Goal: Task Accomplishment & Management: Manage account settings

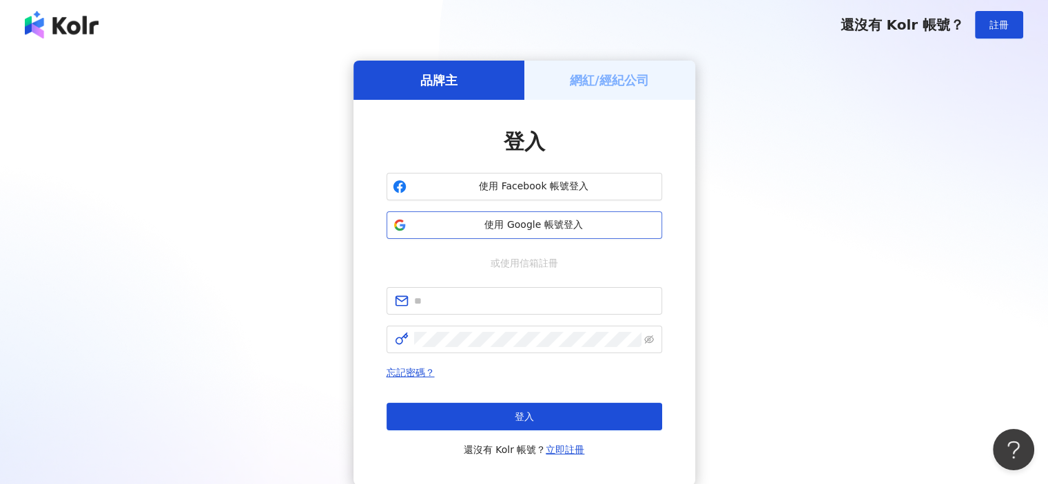
click at [565, 232] on button "使用 Google 帳號登入" at bounding box center [524, 225] width 276 height 28
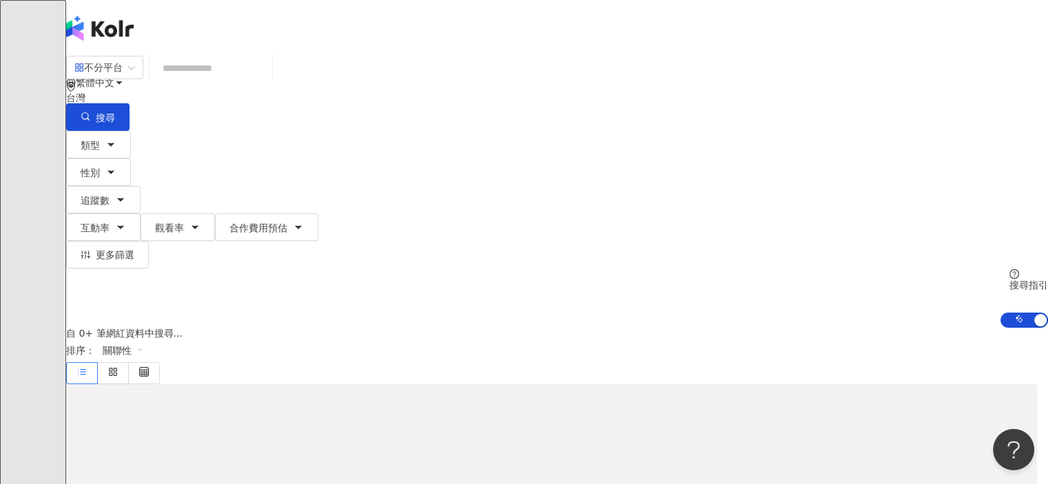
click at [101, 192] on icon at bounding box center [98, 193] width 5 height 3
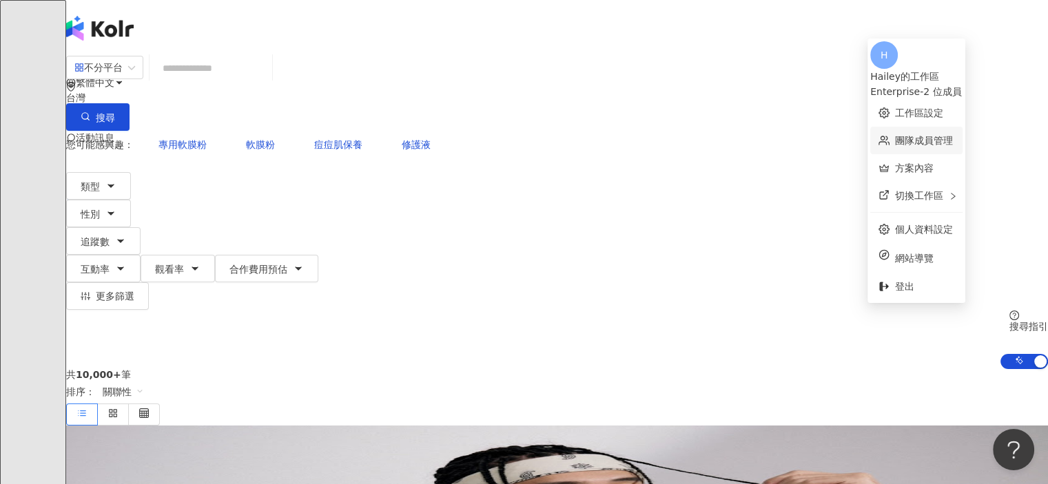
click at [916, 137] on link "團隊成員管理" at bounding box center [924, 140] width 58 height 11
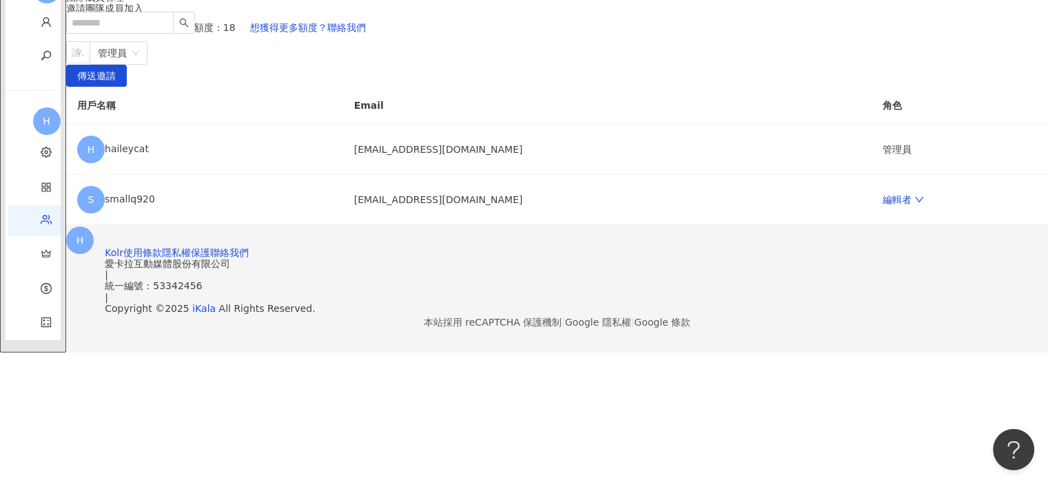
scroll to position [116, 0]
click at [73, 58] on div at bounding box center [71, 53] width 4 height 10
paste input "**********"
click at [254, 64] on span "管理員" at bounding box center [232, 53] width 41 height 22
type input "**********"
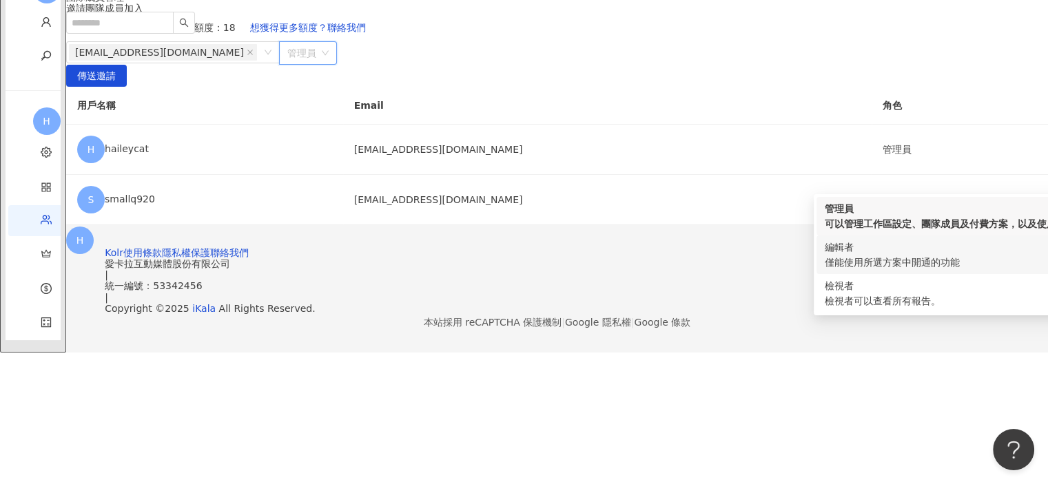
click at [871, 240] on div "編輯者" at bounding box center [994, 247] width 338 height 15
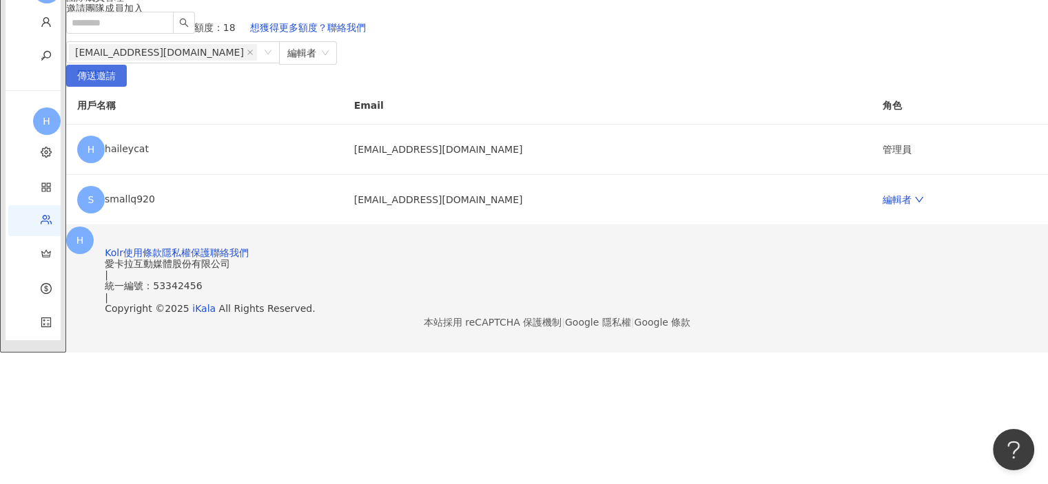
click at [116, 87] on span "傳送邀請" at bounding box center [96, 76] width 39 height 22
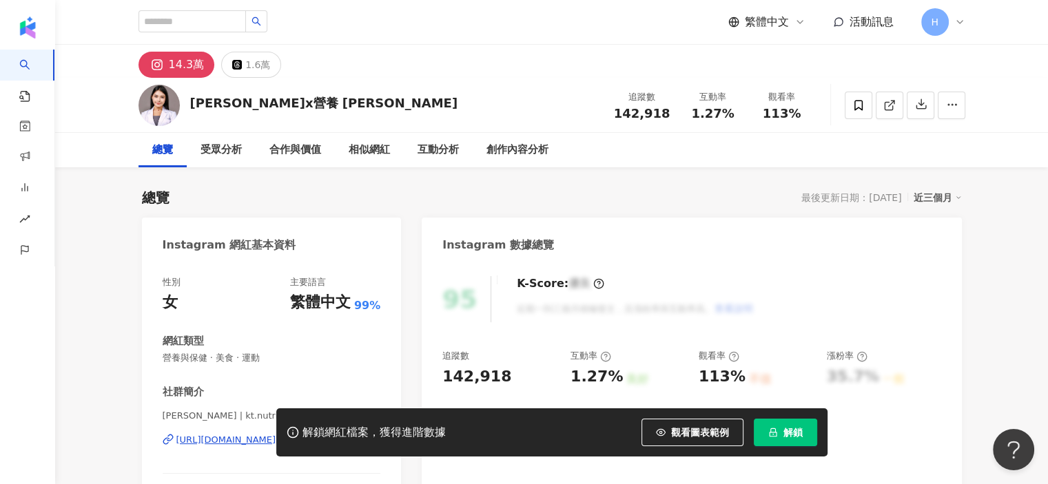
scroll to position [69, 0]
